Goal: Task Accomplishment & Management: Use online tool/utility

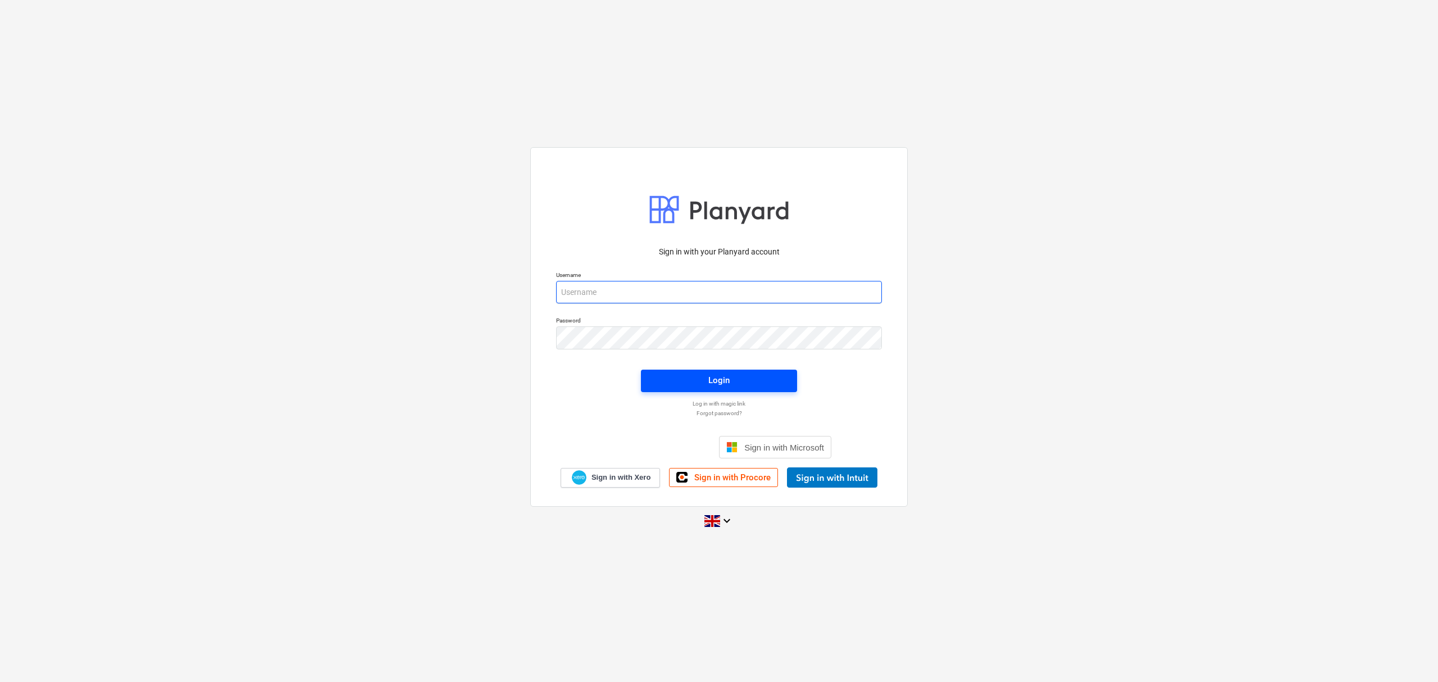
type input "[PERSON_NAME][EMAIL_ADDRESS][PERSON_NAME][DOMAIN_NAME]"
click at [695, 377] on span "Login" at bounding box center [718, 380] width 129 height 15
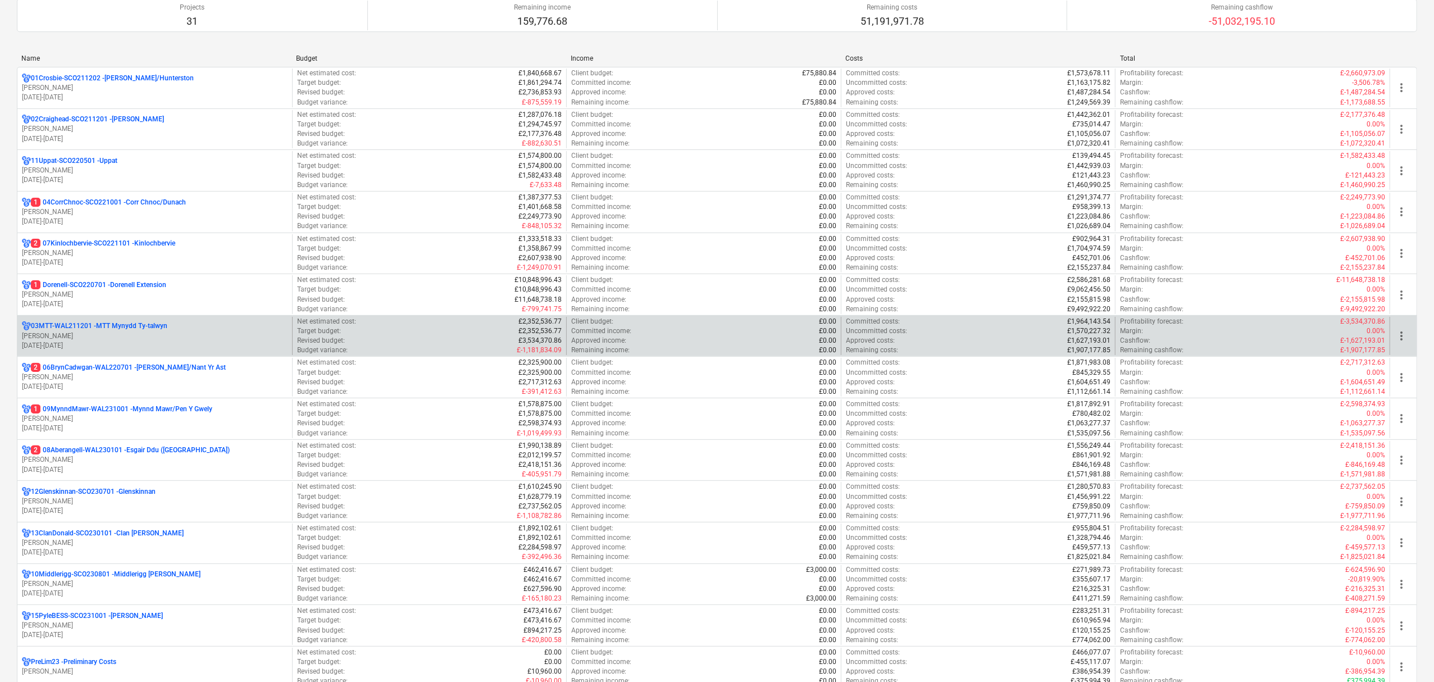
scroll to position [149, 0]
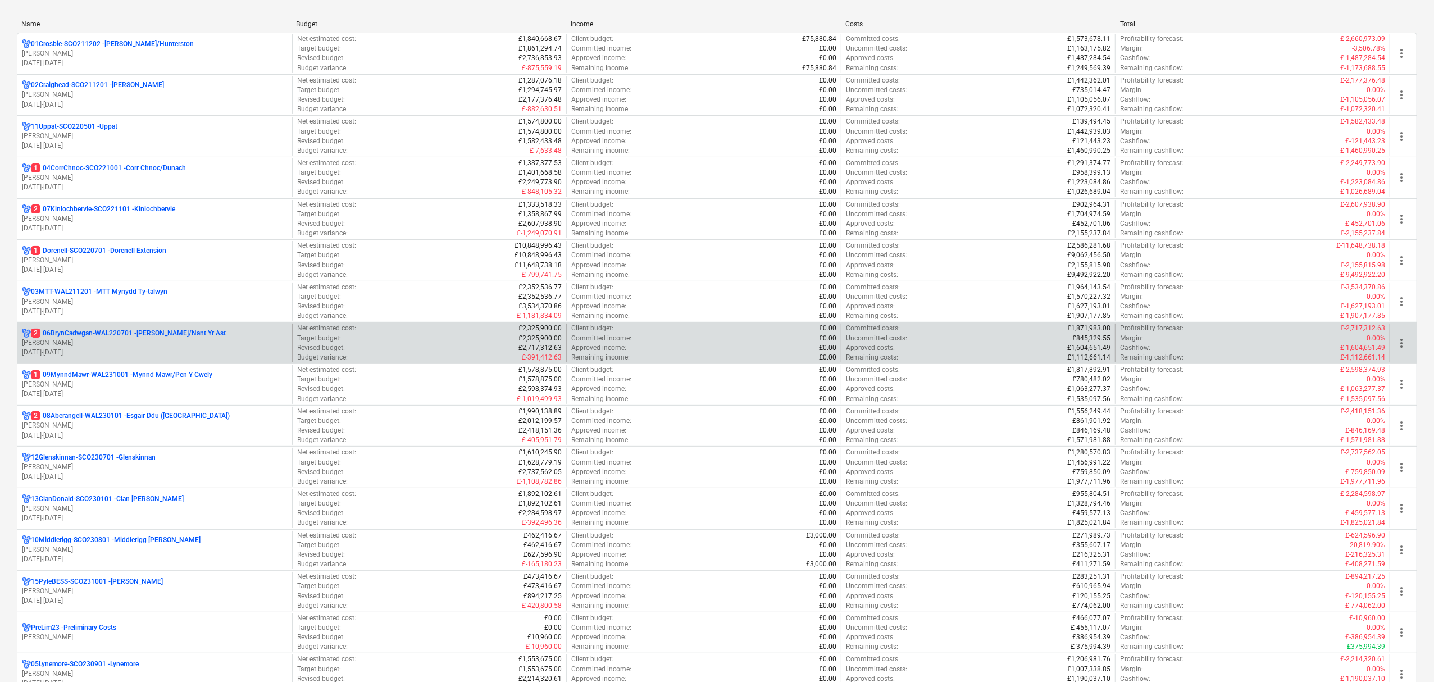
click at [109, 329] on div "2 06BrynCadwgan-WAL220701 - [PERSON_NAME]/Nant Yr Ast [PERSON_NAME] [DATE] - [D…" at bounding box center [154, 342] width 275 height 39
click at [108, 335] on p "2 06BrynCadwgan-WAL220701 - [PERSON_NAME]/Nant Yr Ast" at bounding box center [128, 334] width 195 height 10
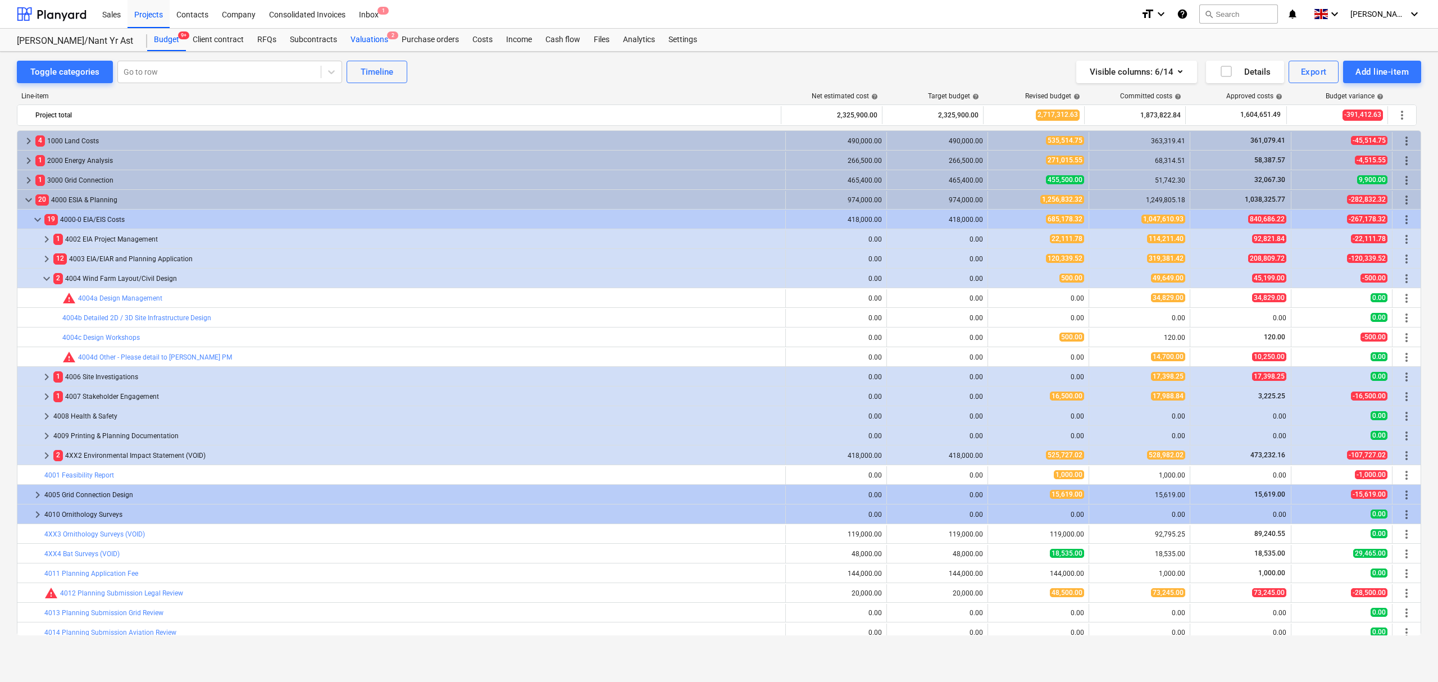
click at [357, 43] on div "Valuations 2" at bounding box center [369, 40] width 51 height 22
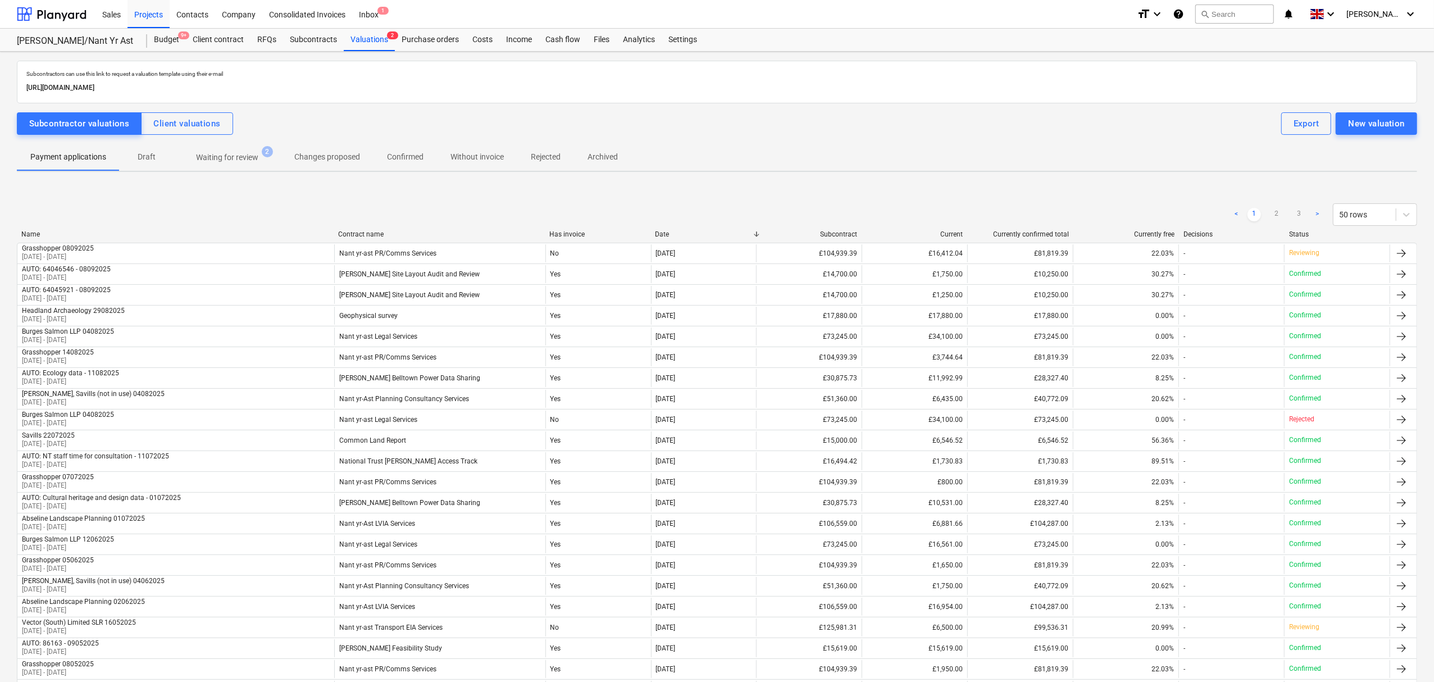
click at [236, 152] on p "Waiting for review" at bounding box center [227, 158] width 62 height 12
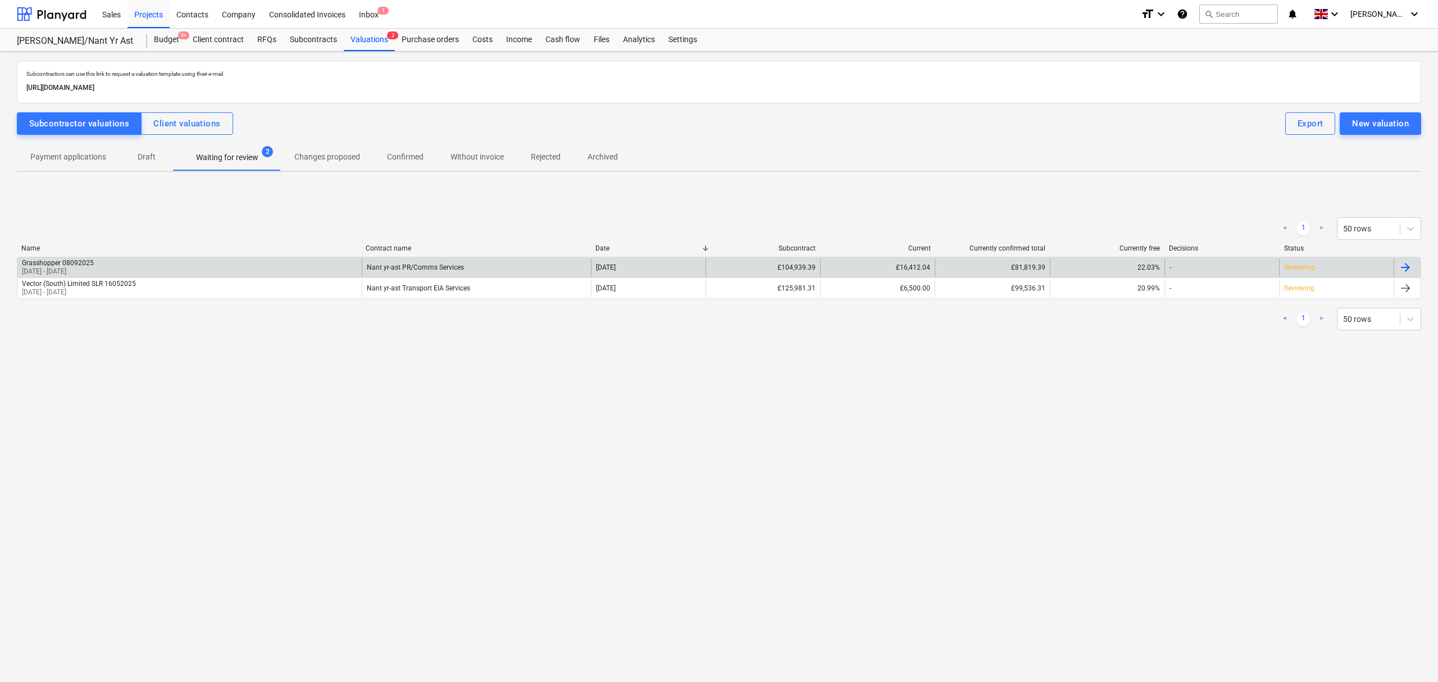
click at [1400, 270] on div at bounding box center [1404, 267] width 13 height 13
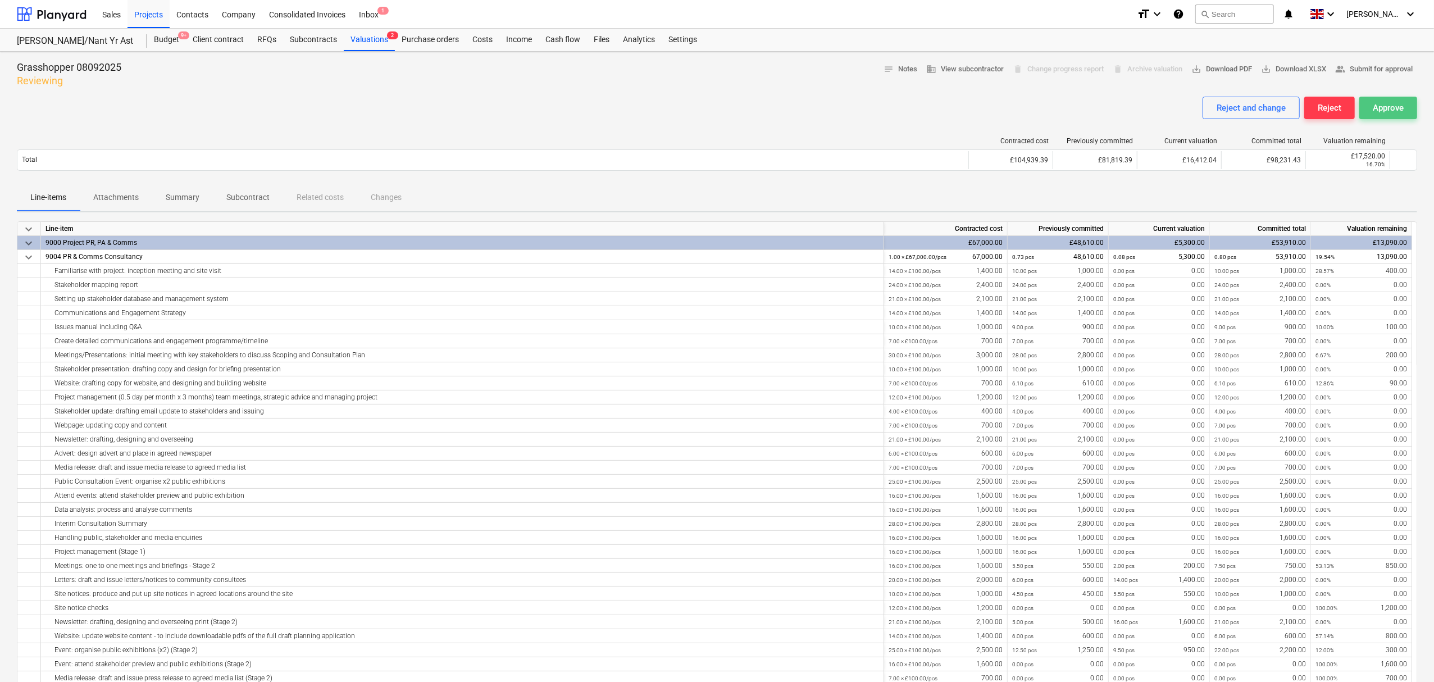
click at [1384, 110] on div "Approve" at bounding box center [1388, 108] width 31 height 15
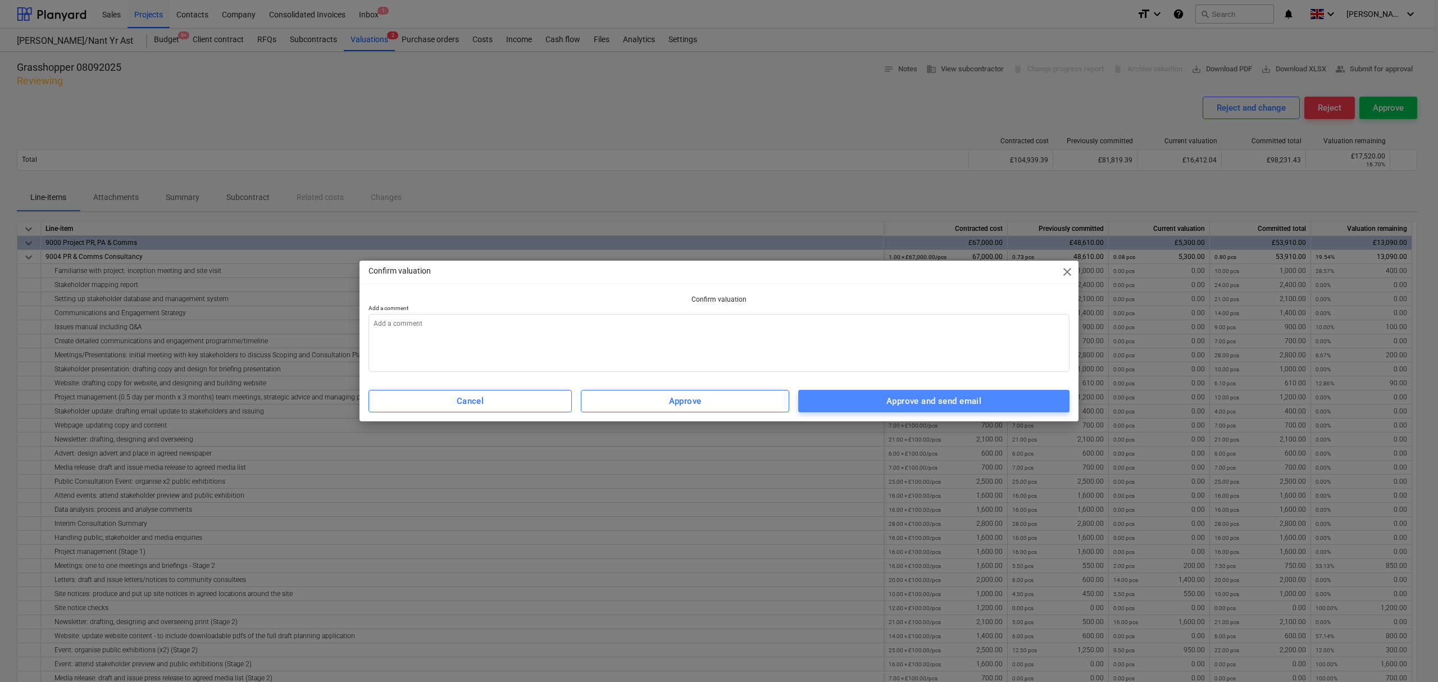
click at [989, 396] on span "Approve and send email" at bounding box center [933, 401] width 247 height 15
type textarea "x"
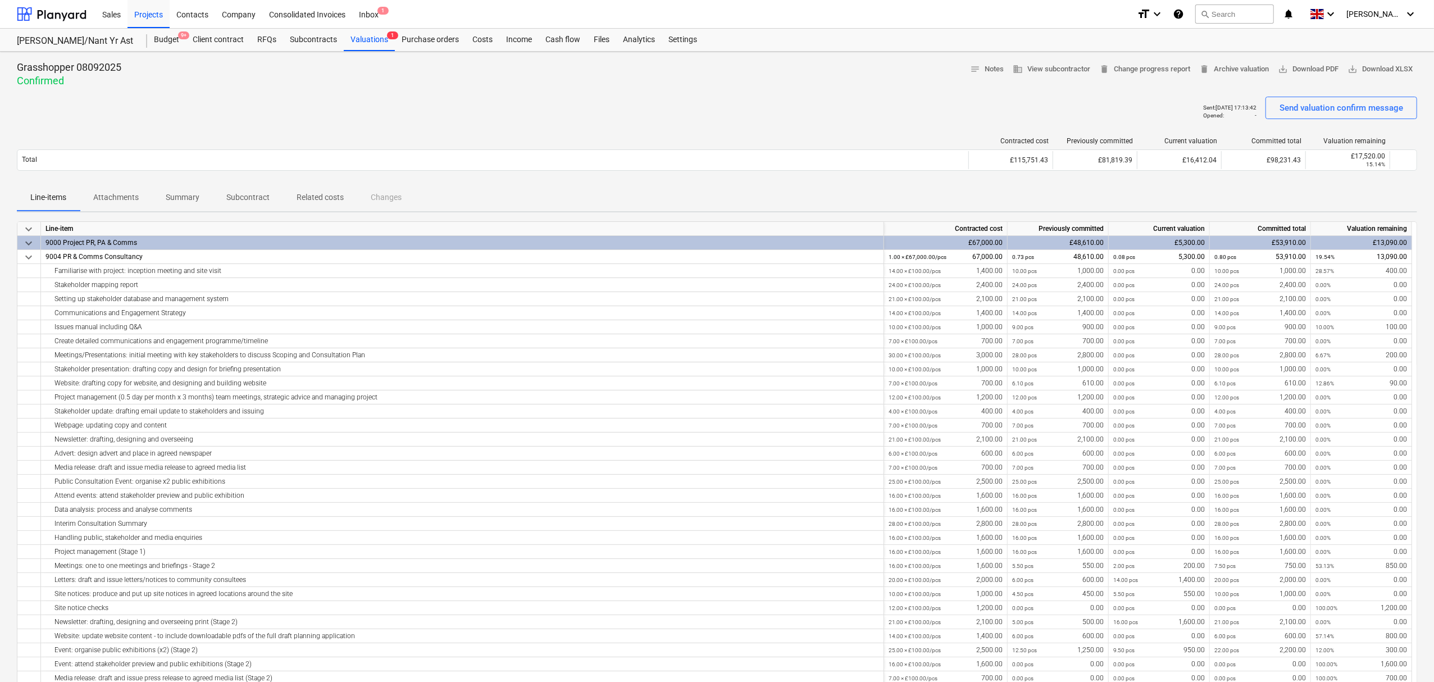
click at [873, 90] on div at bounding box center [717, 92] width 1400 height 9
click at [871, 90] on div at bounding box center [717, 92] width 1400 height 9
